Goal: Task Accomplishment & Management: Manage account settings

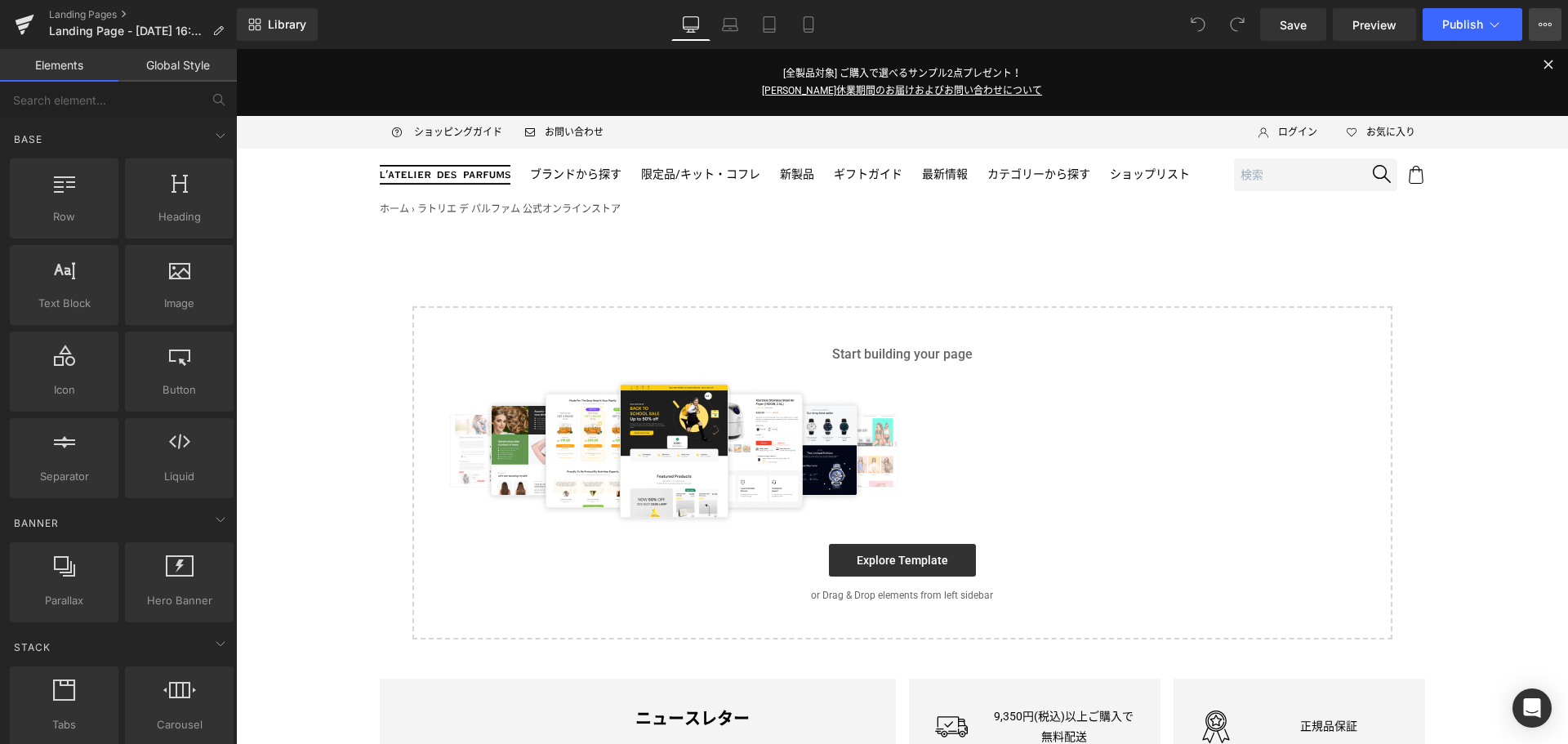
click at [1547, 21] on icon at bounding box center [1545, 25] width 13 height 13
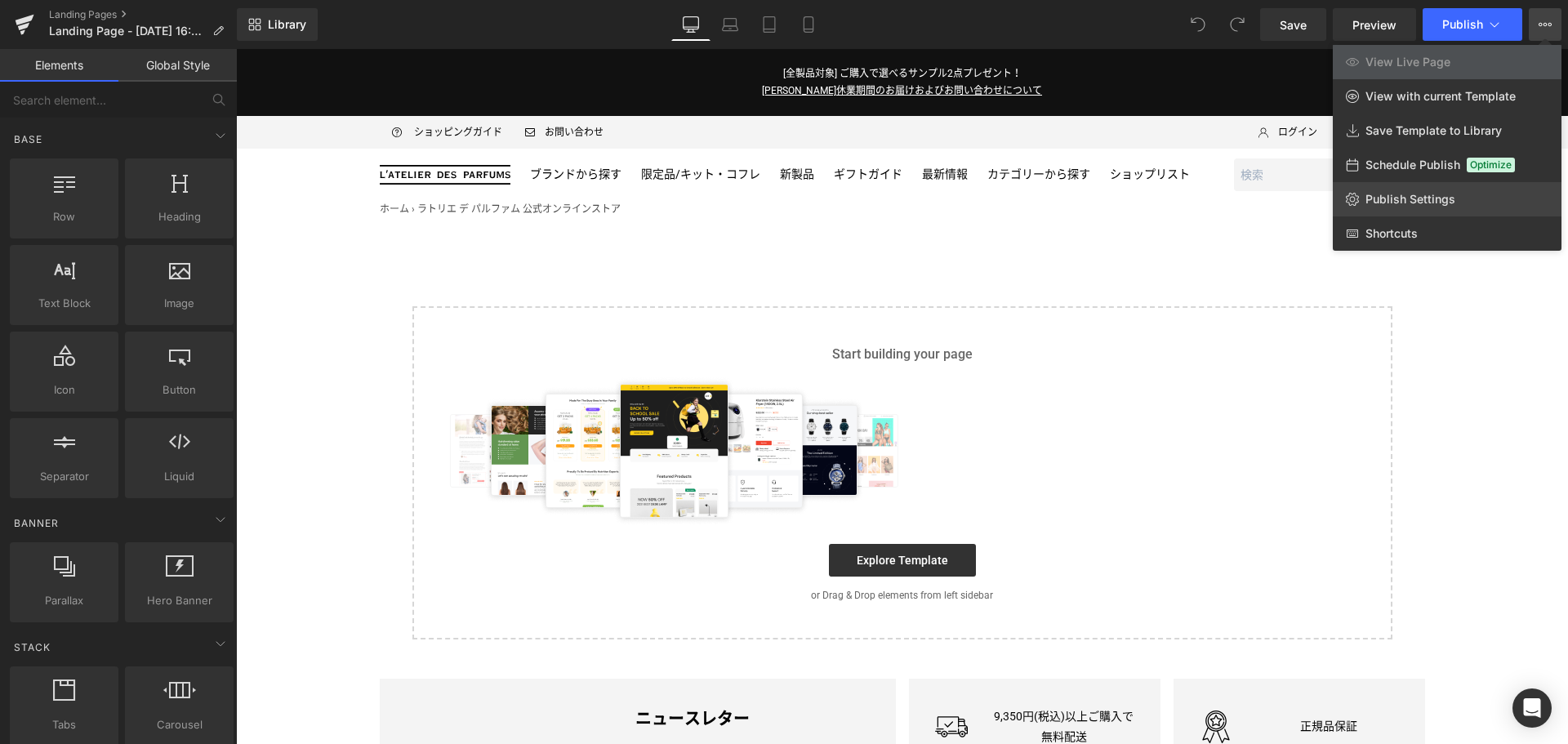
click at [1486, 208] on link "Publish Settings" at bounding box center [1446, 199] width 228 height 35
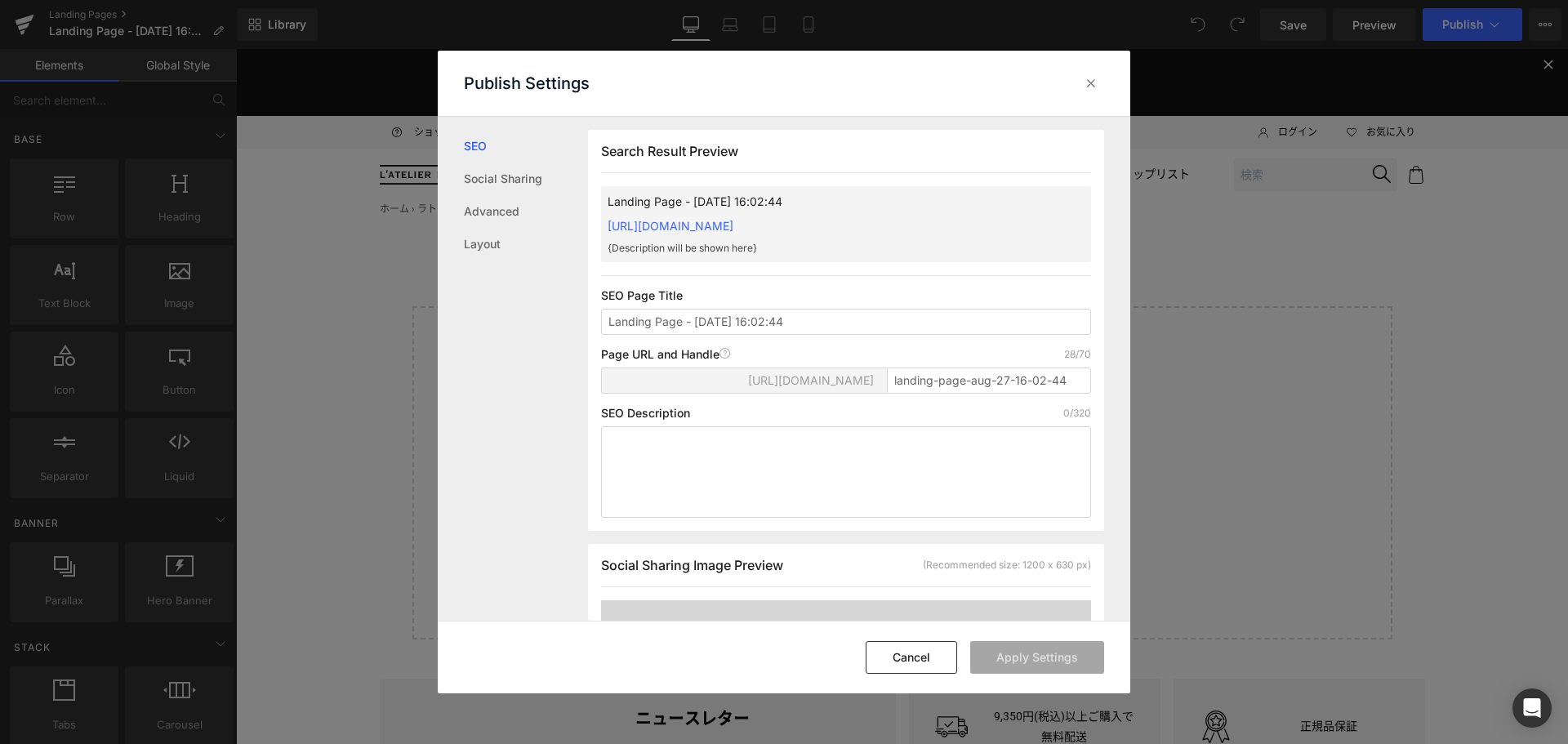
scroll to position [1, 0]
drag, startPoint x: 1074, startPoint y: 376, endPoint x: 675, endPoint y: 365, distance: 399.2
click at [0, 0] on div "Page URL and Handle Page URL Address 28/70 [URL][DOMAIN_NAME] landing-page-aug-…" at bounding box center [0, 0] width 0 height 0
paste input "[URL][DOMAIN_NAME]"
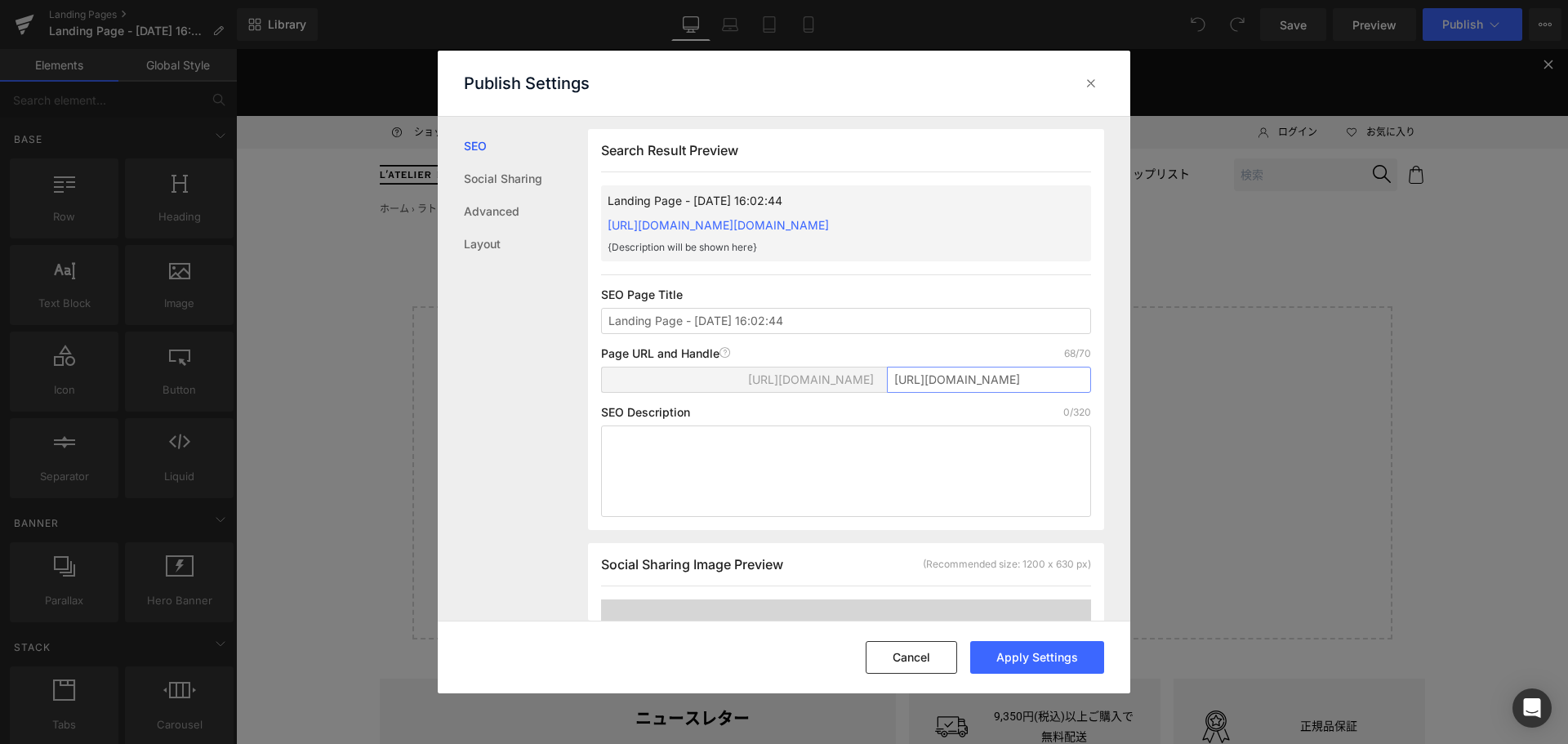
drag, startPoint x: 897, startPoint y: 398, endPoint x: 556, endPoint y: 431, distance: 342.6
click at [556, 431] on div "SEO Social Sharing Advanced Layout Search Result Preview Landing Page - [DATE] …" at bounding box center [784, 369] width 692 height 504
type input "[PERSON_NAME]"
drag, startPoint x: 820, startPoint y: 316, endPoint x: 344, endPoint y: 357, distance: 477.8
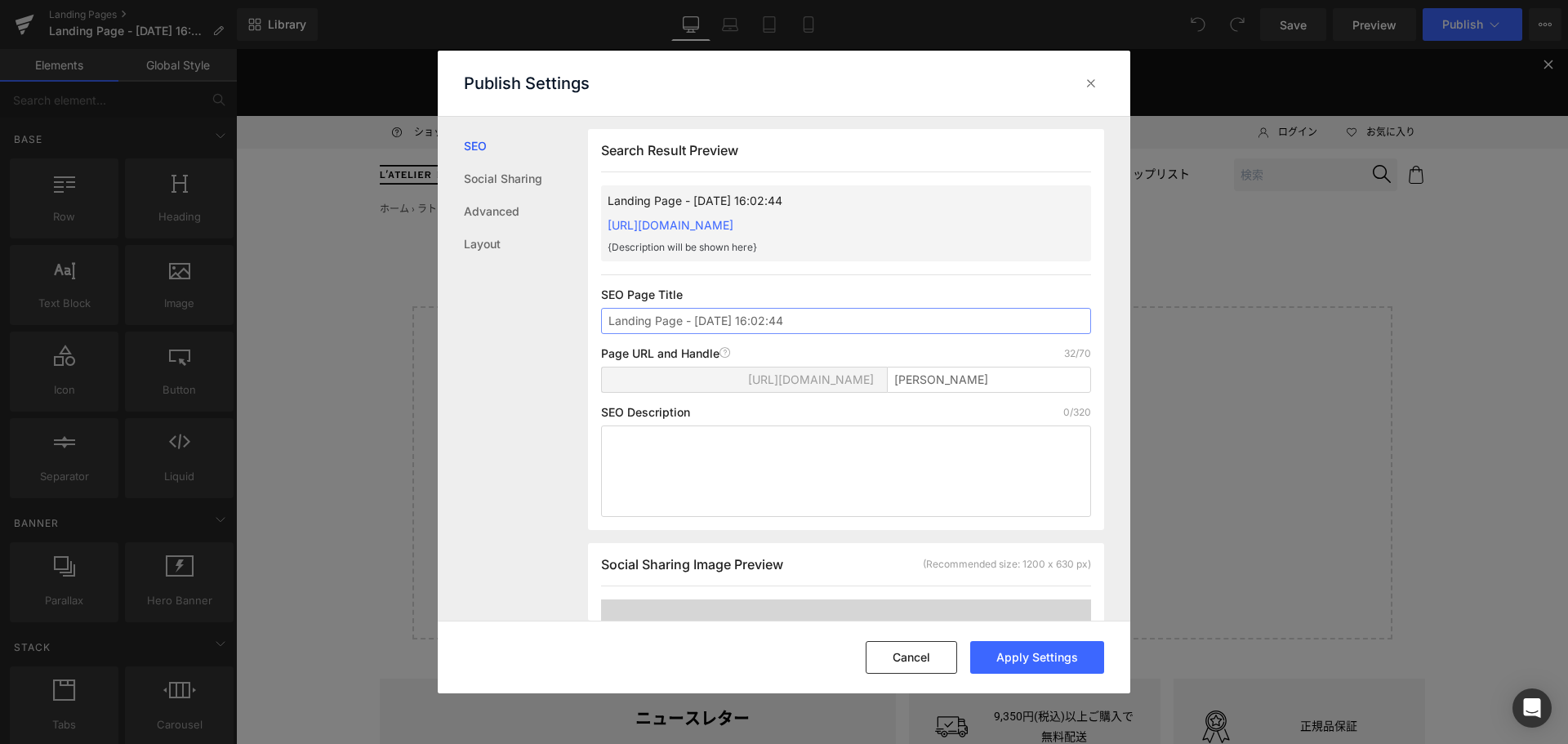
click at [0, 0] on div "Publish Settings SEO Social Sharing Advanced Layout Search Result Preview Landi…" at bounding box center [0, 0] width 0 height 0
type input "NARCISO RADIANT（ナルシソ ラディアント）｜[PERSON_NAME]"
click at [0, 0] on button "Apply Settings" at bounding box center [0, 0] width 0 height 0
click at [1094, 90] on icon at bounding box center [1091, 83] width 16 height 16
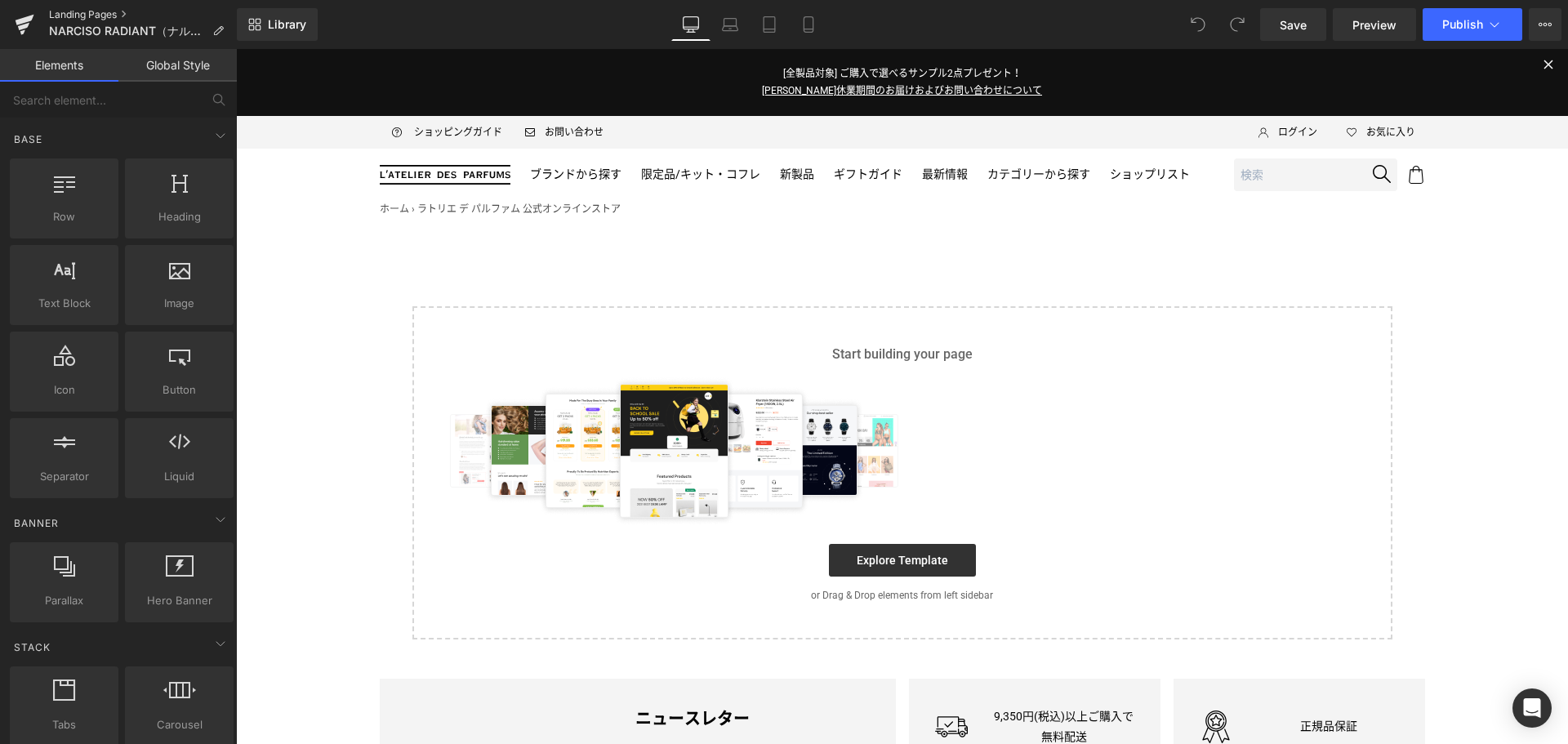
click at [91, 11] on link "Landing Pages" at bounding box center [143, 15] width 188 height 13
